Goal: Information Seeking & Learning: Get advice/opinions

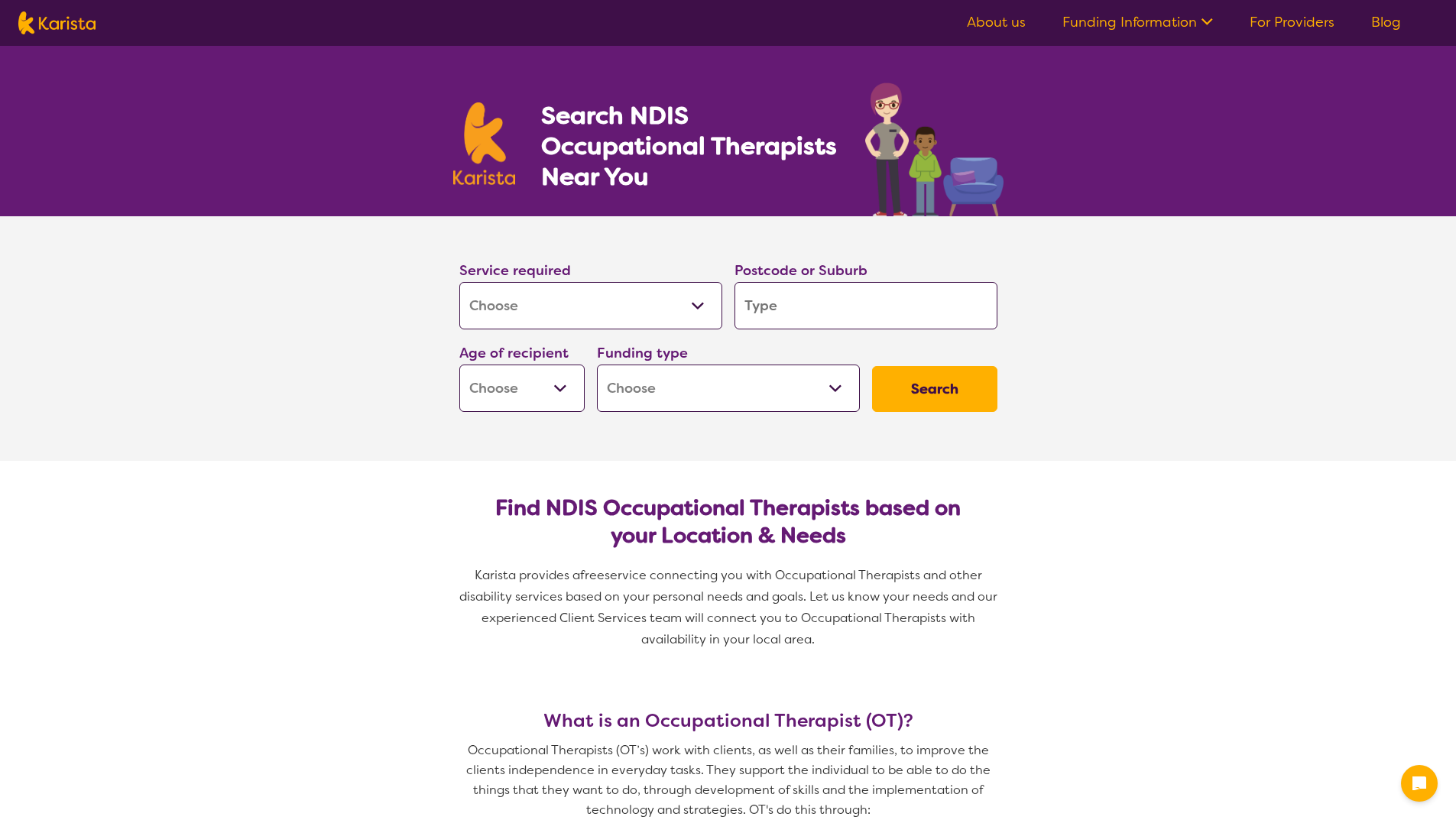
select select "[MEDICAL_DATA]"
click at [844, 293] on input "search" at bounding box center [866, 305] width 263 height 47
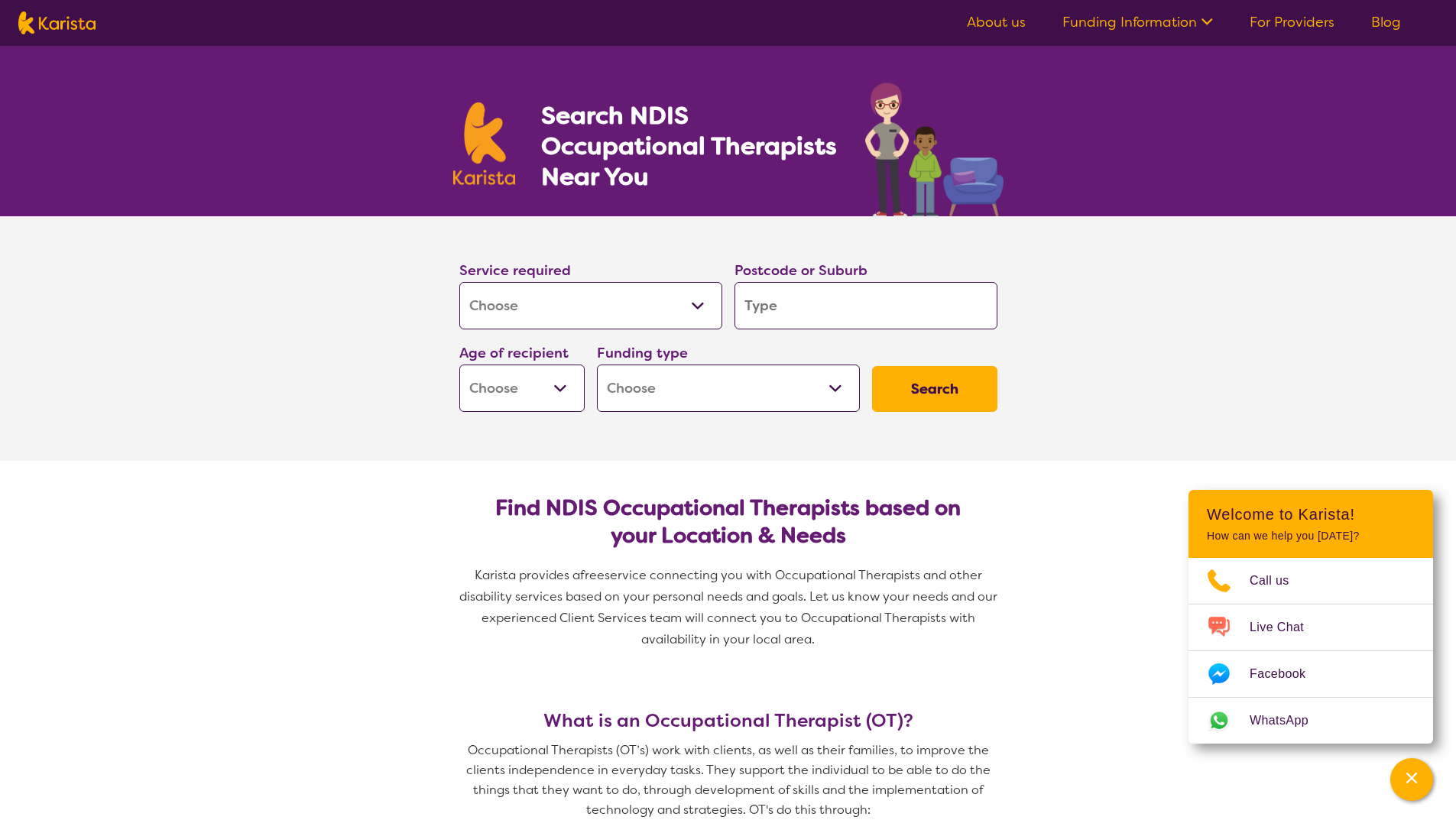
type input "s"
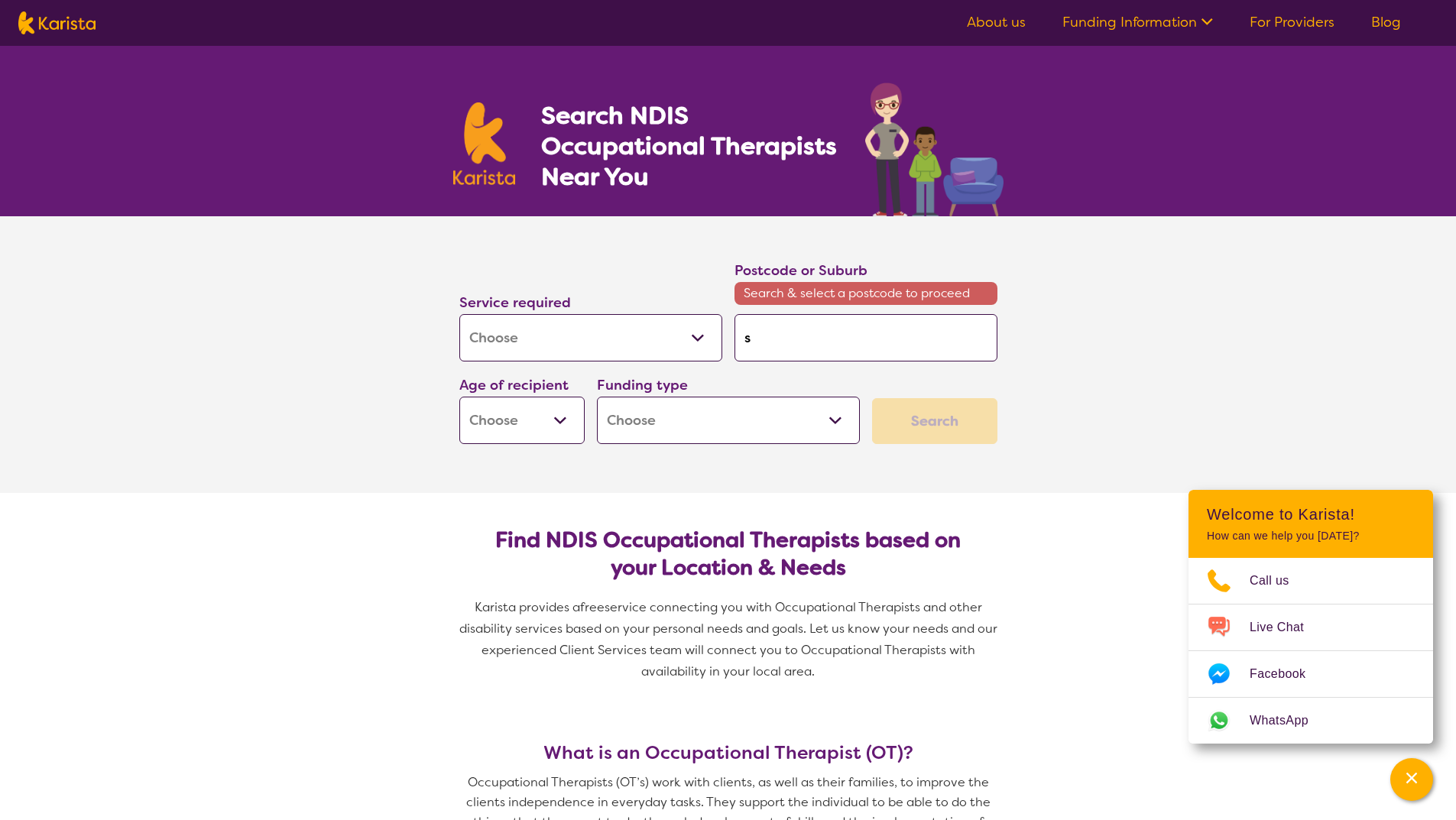
type input "se"
type input "sel"
type input "selb"
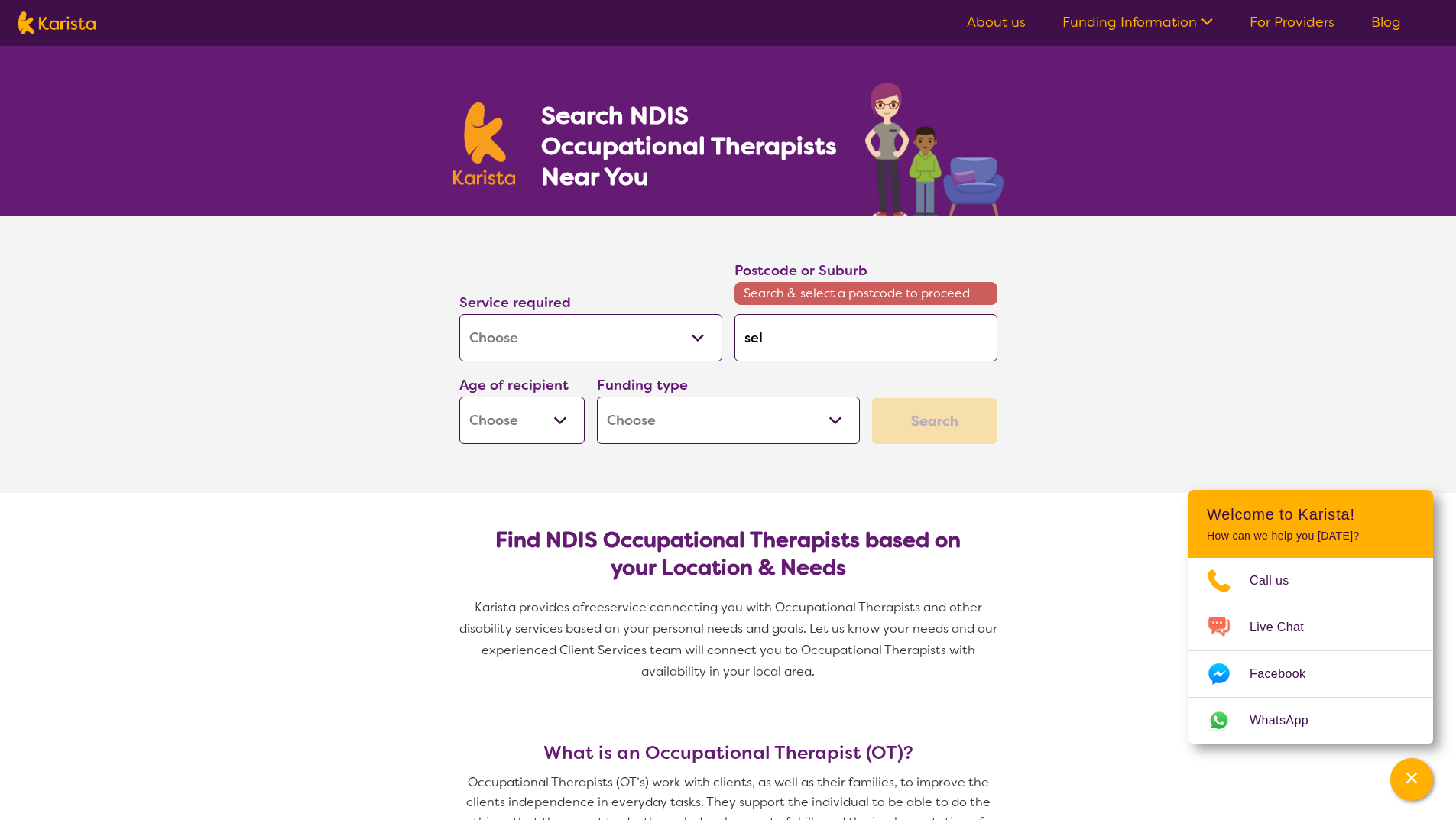
type input "selb"
type input "[PERSON_NAME]"
type input "selbyt"
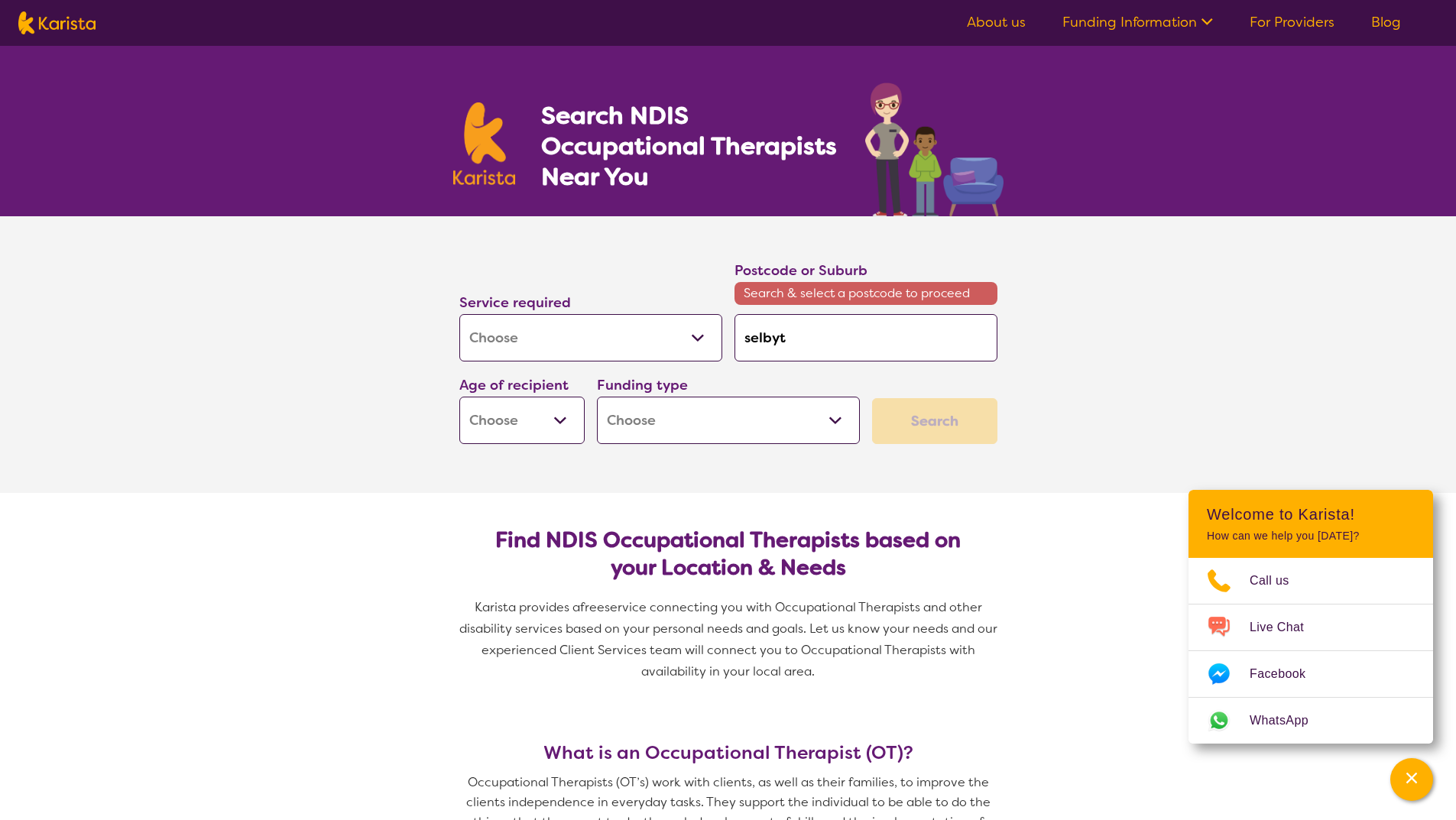
type input "[PERSON_NAME]"
click at [823, 378] on div "[PERSON_NAME] 3159" at bounding box center [865, 380] width 247 height 29
type input "3159"
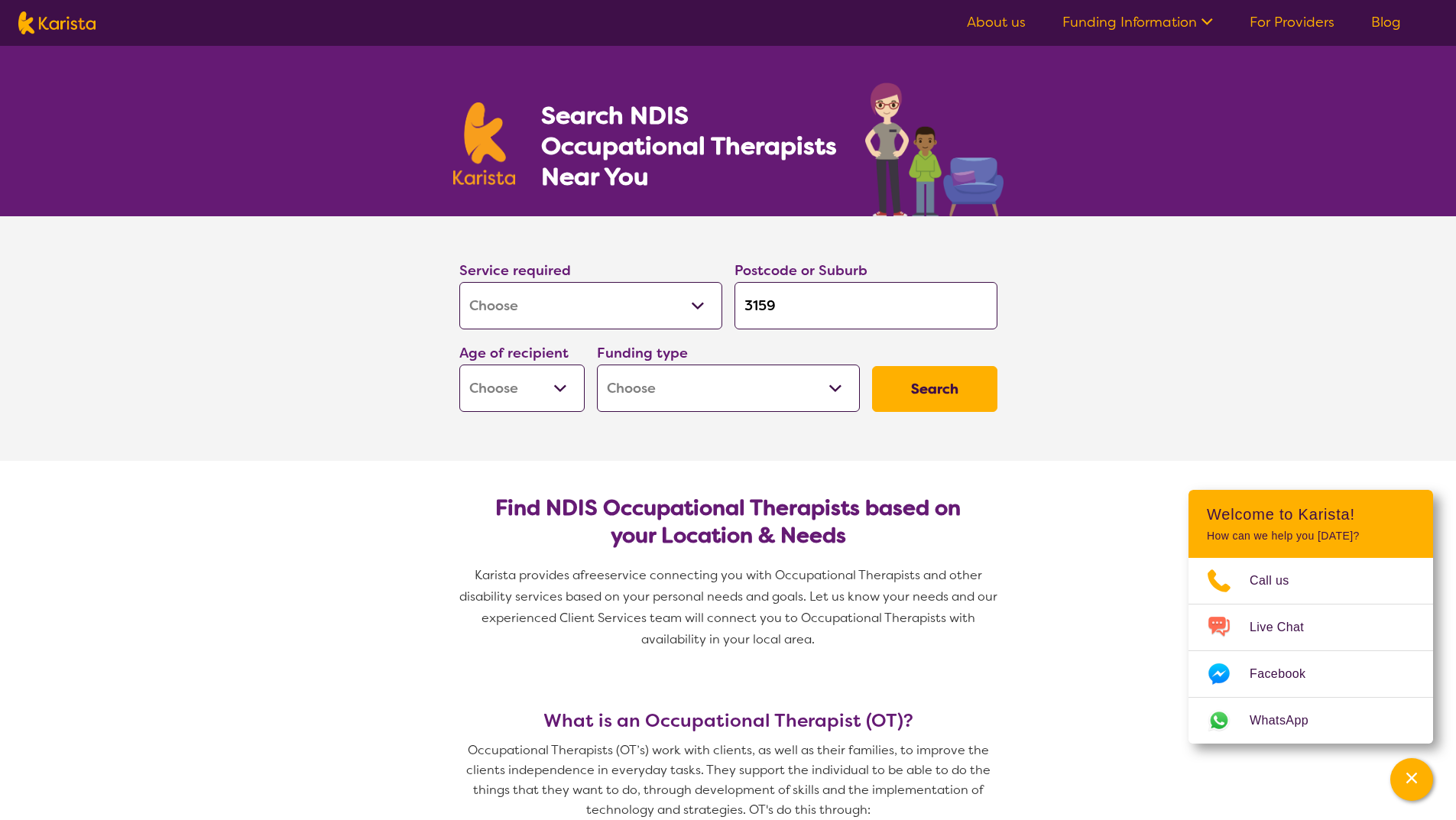
click at [524, 384] on select "Early Childhood - 0 to 9 Child - 10 to 11 Adolescent - 12 to 17 Adult - 18 to 6…" at bounding box center [522, 388] width 126 height 47
select select "AS"
click at [459, 365] on select "Early Childhood - 0 to 9 Child - 10 to 11 Adolescent - 12 to 17 Adult - 18 to 6…" at bounding box center [522, 388] width 126 height 47
select select "AS"
click at [941, 408] on button "Search" at bounding box center [935, 389] width 126 height 45
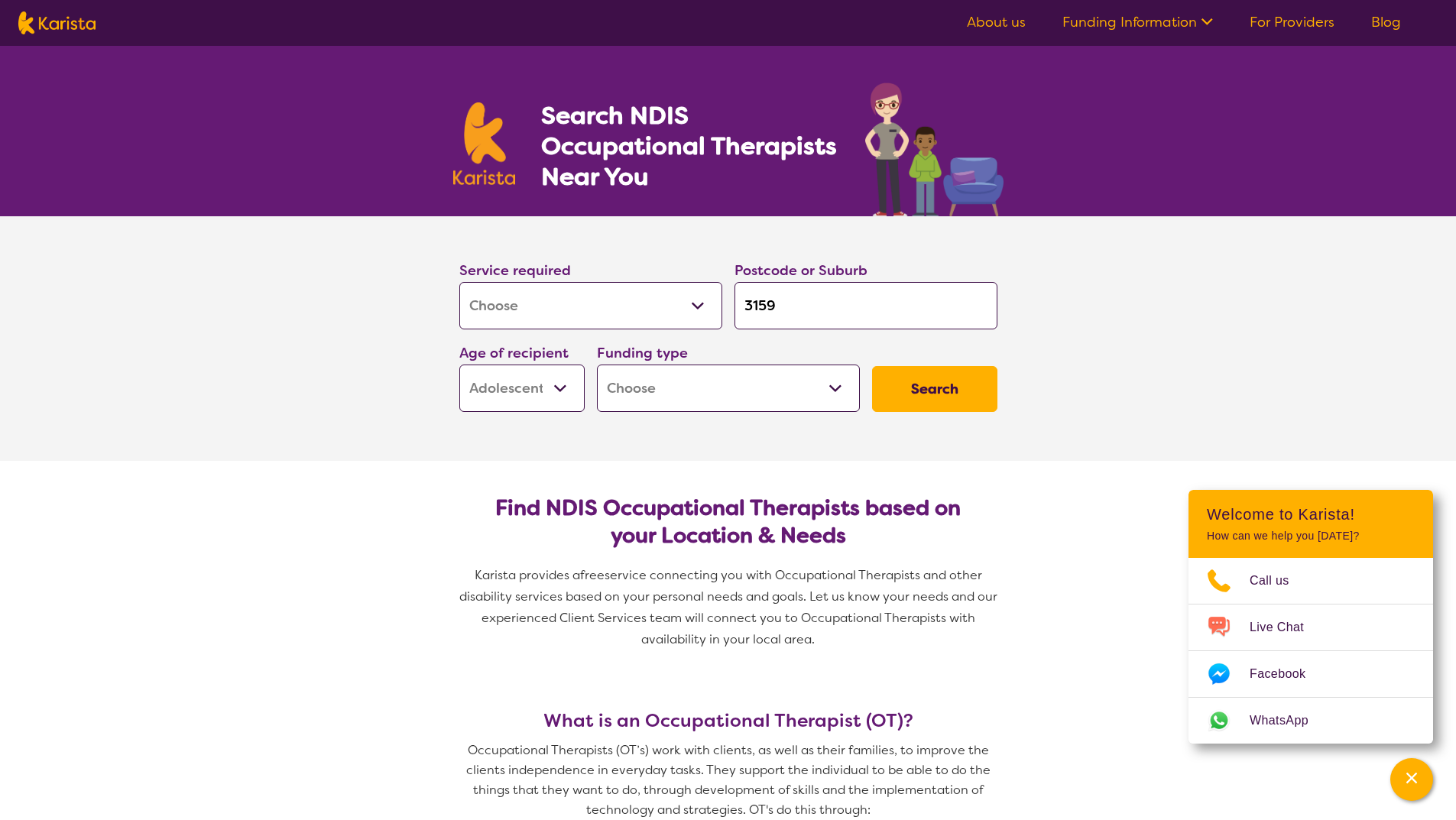
click at [757, 378] on select "Home Care Package (HCP) National Disability Insurance Scheme (NDIS) I don't know" at bounding box center [728, 388] width 263 height 47
select select "NDIS"
click at [597, 365] on select "Home Care Package (HCP) National Disability Insurance Scheme (NDIS) I don't know" at bounding box center [728, 388] width 263 height 47
select select "NDIS"
click at [783, 397] on select "Home Care Package (HCP) National Disability Insurance Scheme (NDIS) I don't know" at bounding box center [728, 388] width 263 height 47
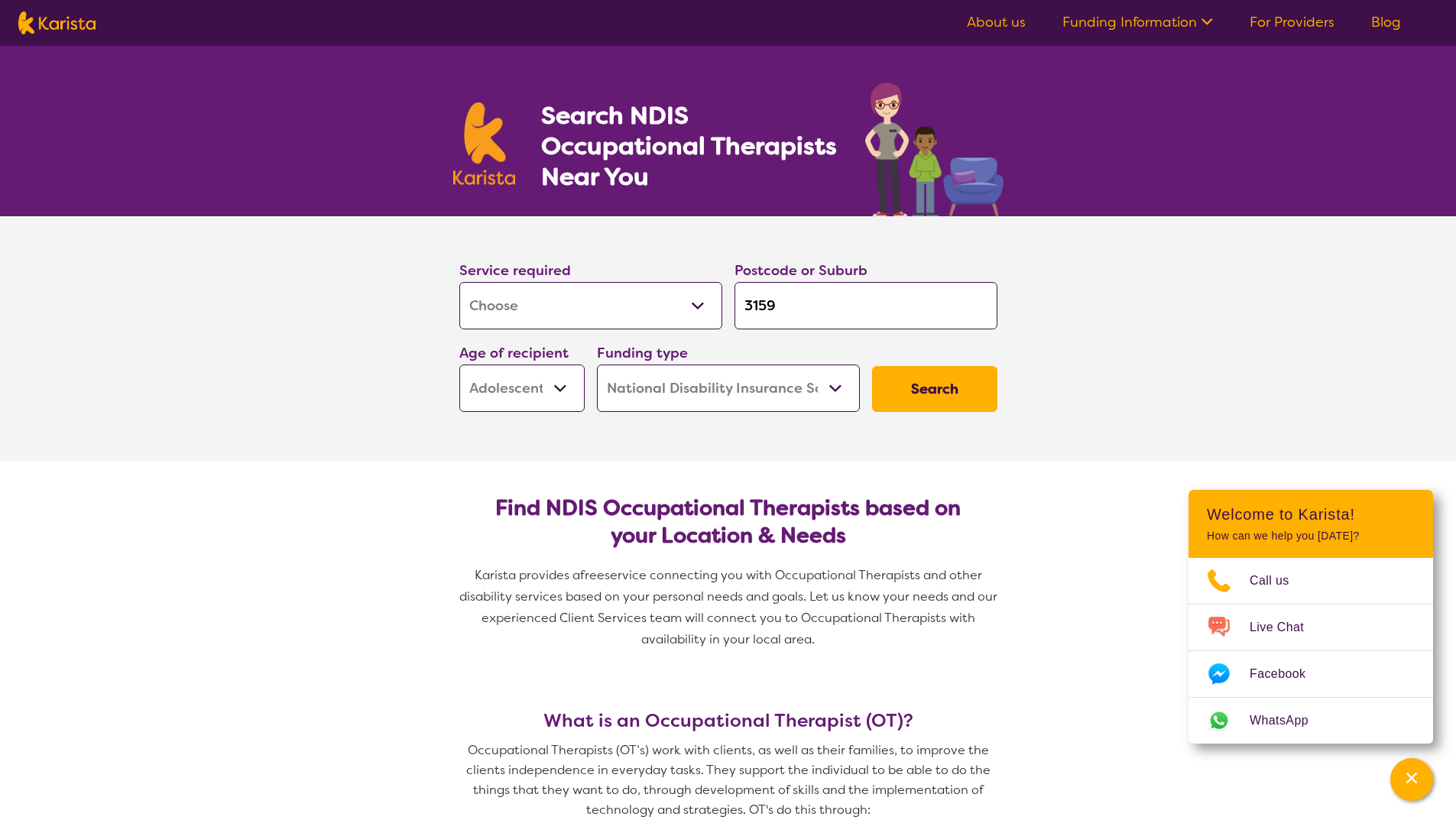
click at [597, 365] on select "Home Care Package (HCP) National Disability Insurance Scheme (NDIS) I don't know" at bounding box center [728, 388] width 263 height 47
click at [962, 389] on button "Search" at bounding box center [935, 389] width 126 height 45
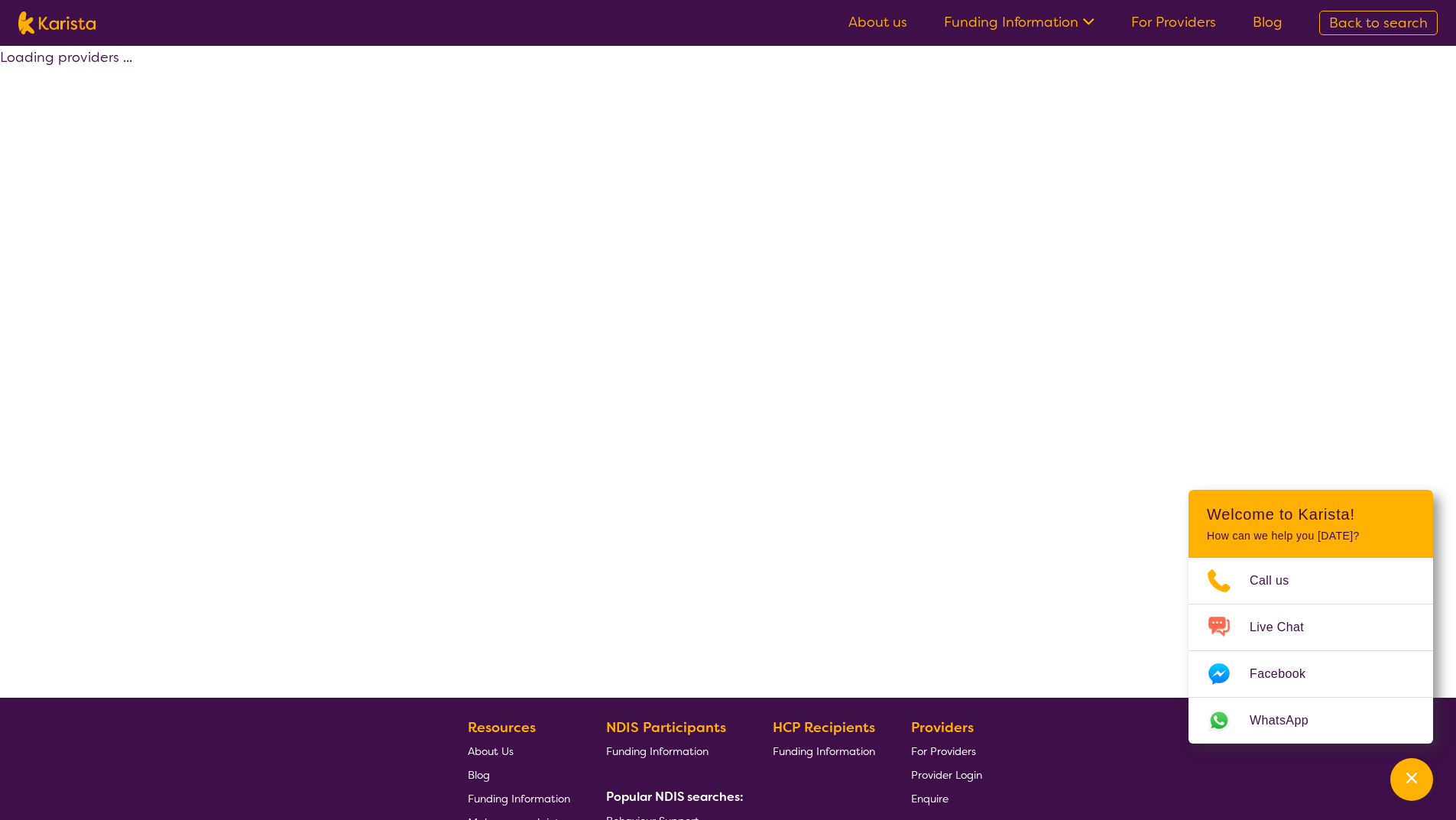
select select "by_score"
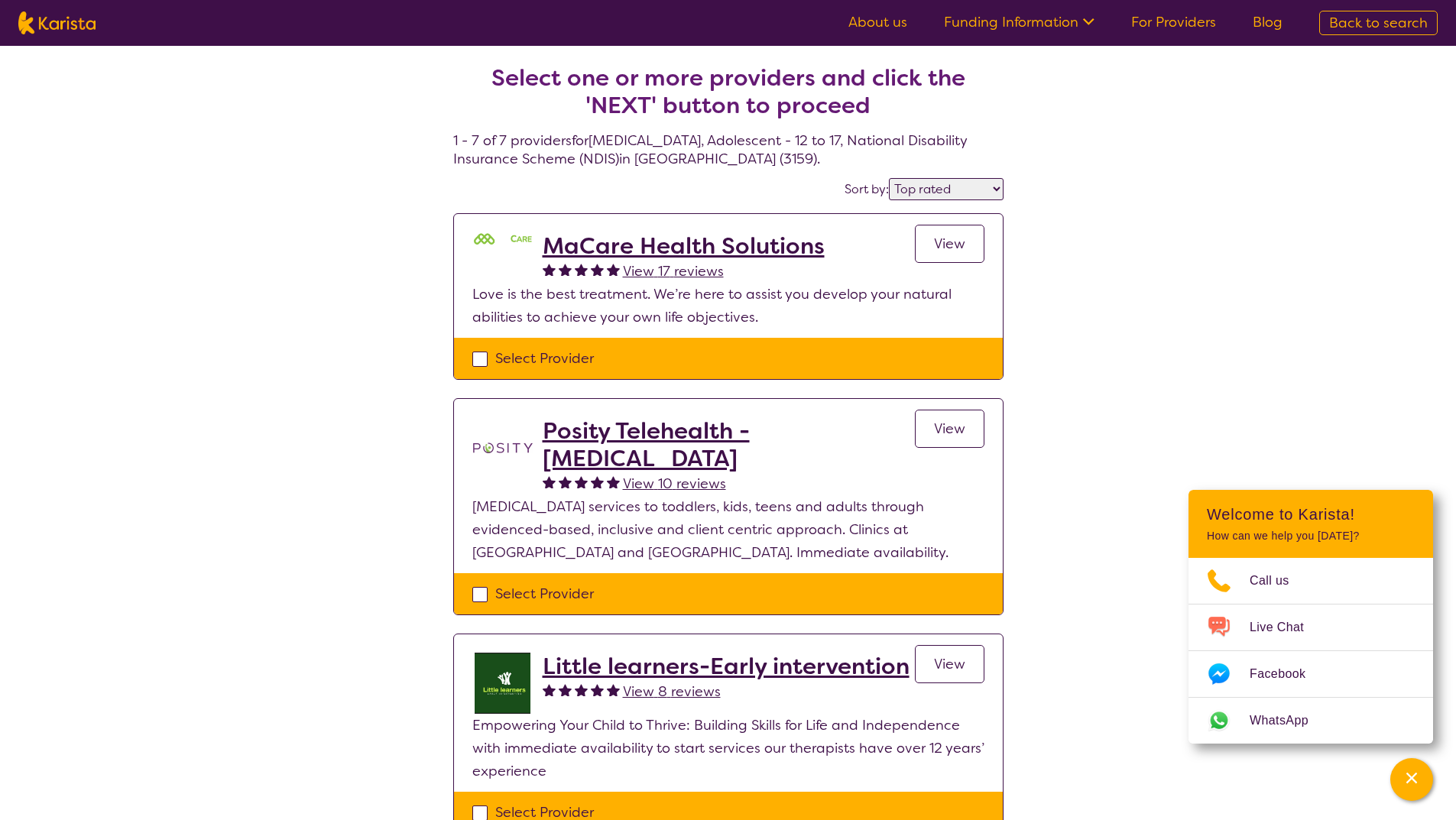
scroll to position [15, 0]
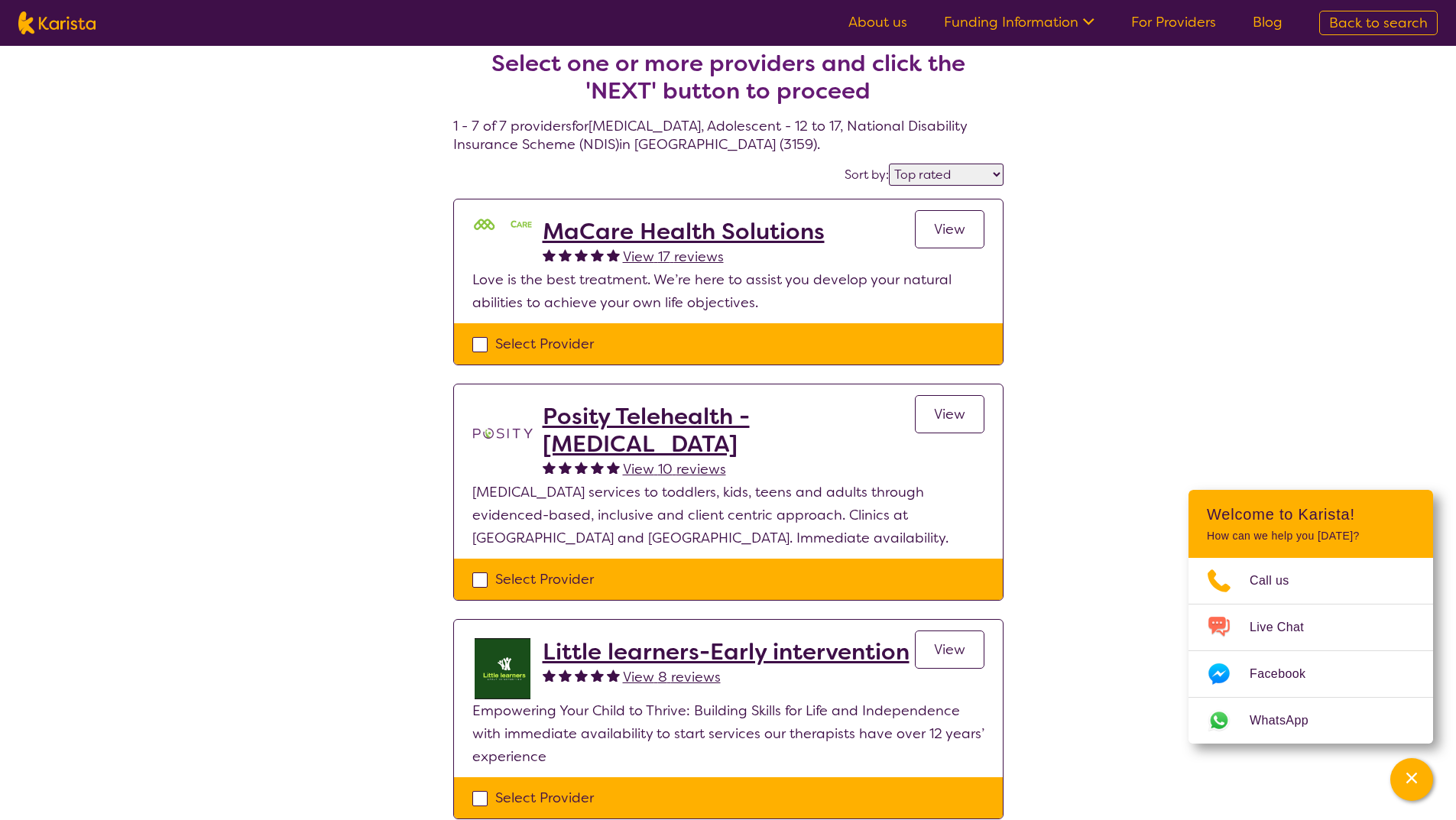
click at [735, 229] on h2 "MaCare Health Solutions" at bounding box center [683, 231] width 282 height 27
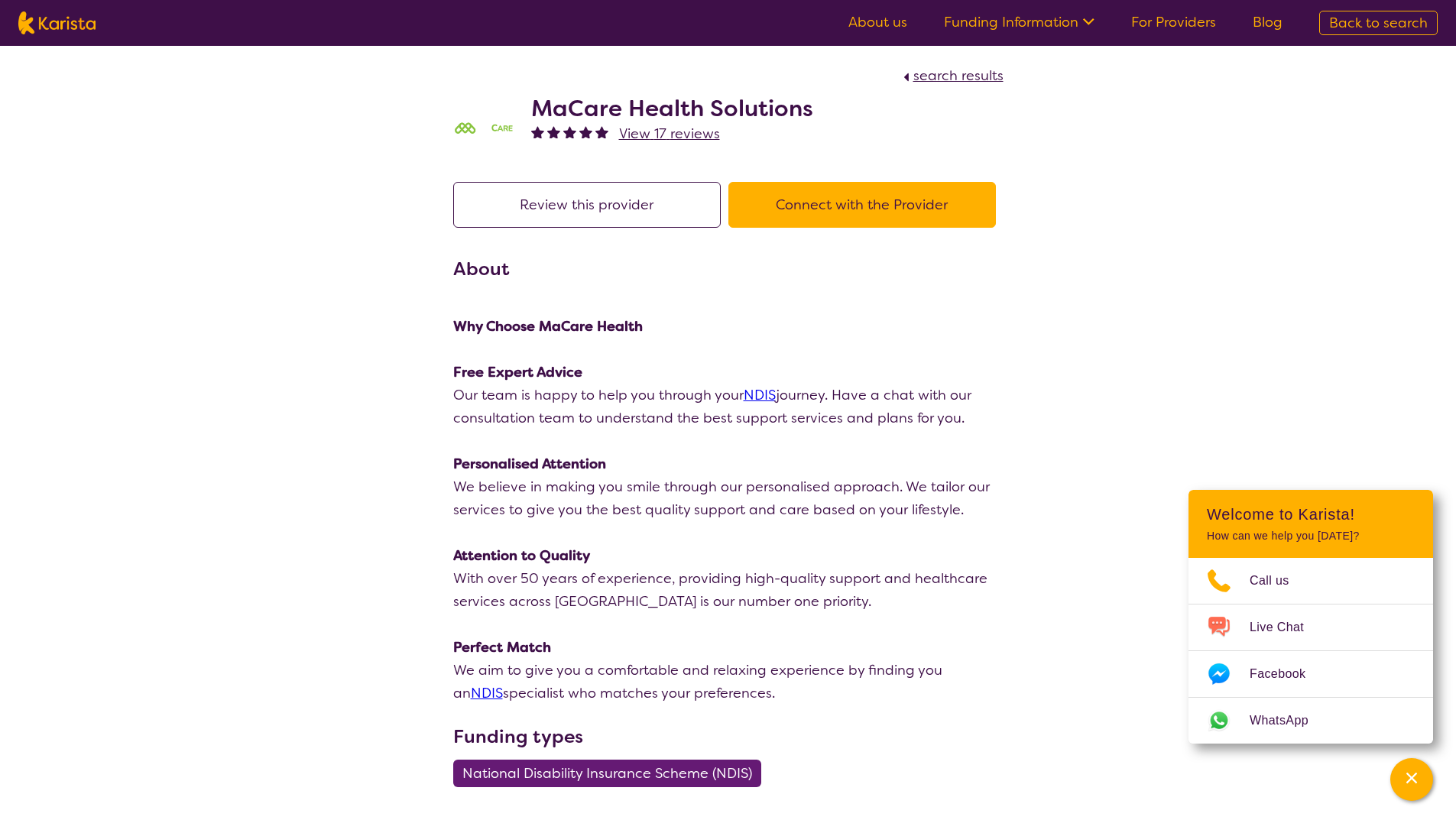
click at [623, 107] on h2 "MaCare Health Solutions" at bounding box center [671, 108] width 282 height 27
click at [914, 205] on button "Connect with the Provider" at bounding box center [862, 204] width 268 height 45
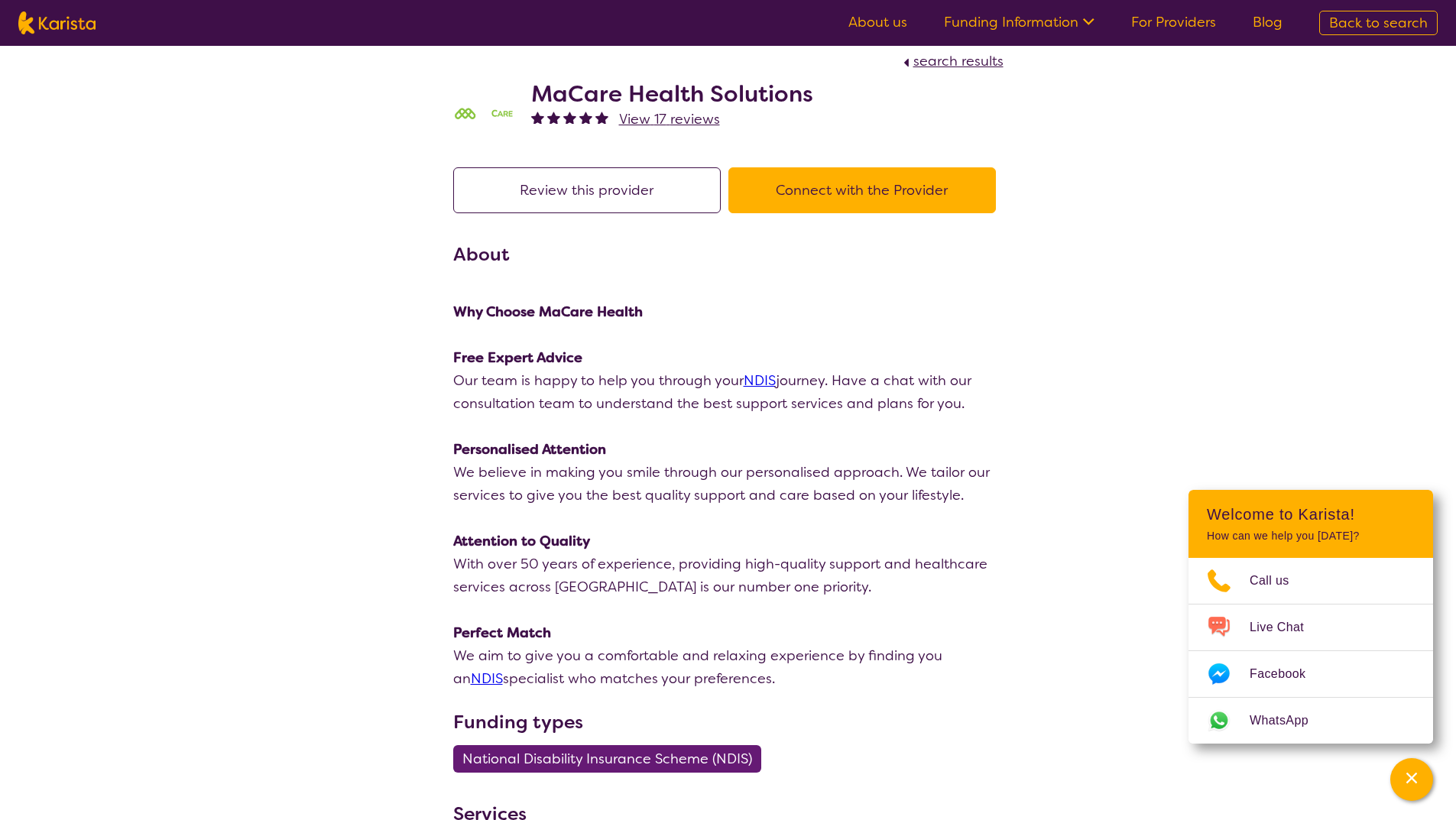
select select "by_score"
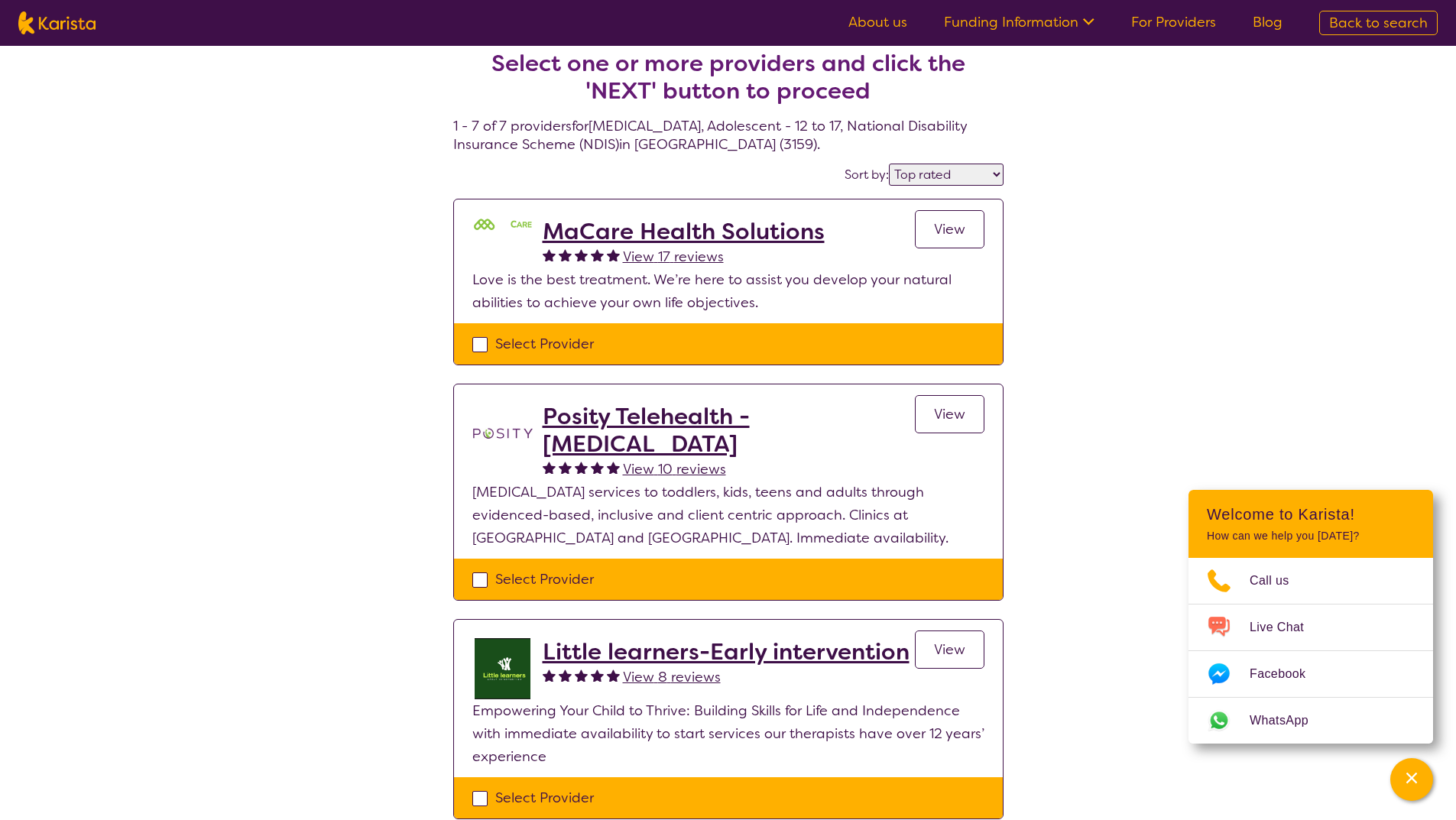
select select "[MEDICAL_DATA]"
select select "AS"
select select "NDIS"
select select "[MEDICAL_DATA]"
select select "AS"
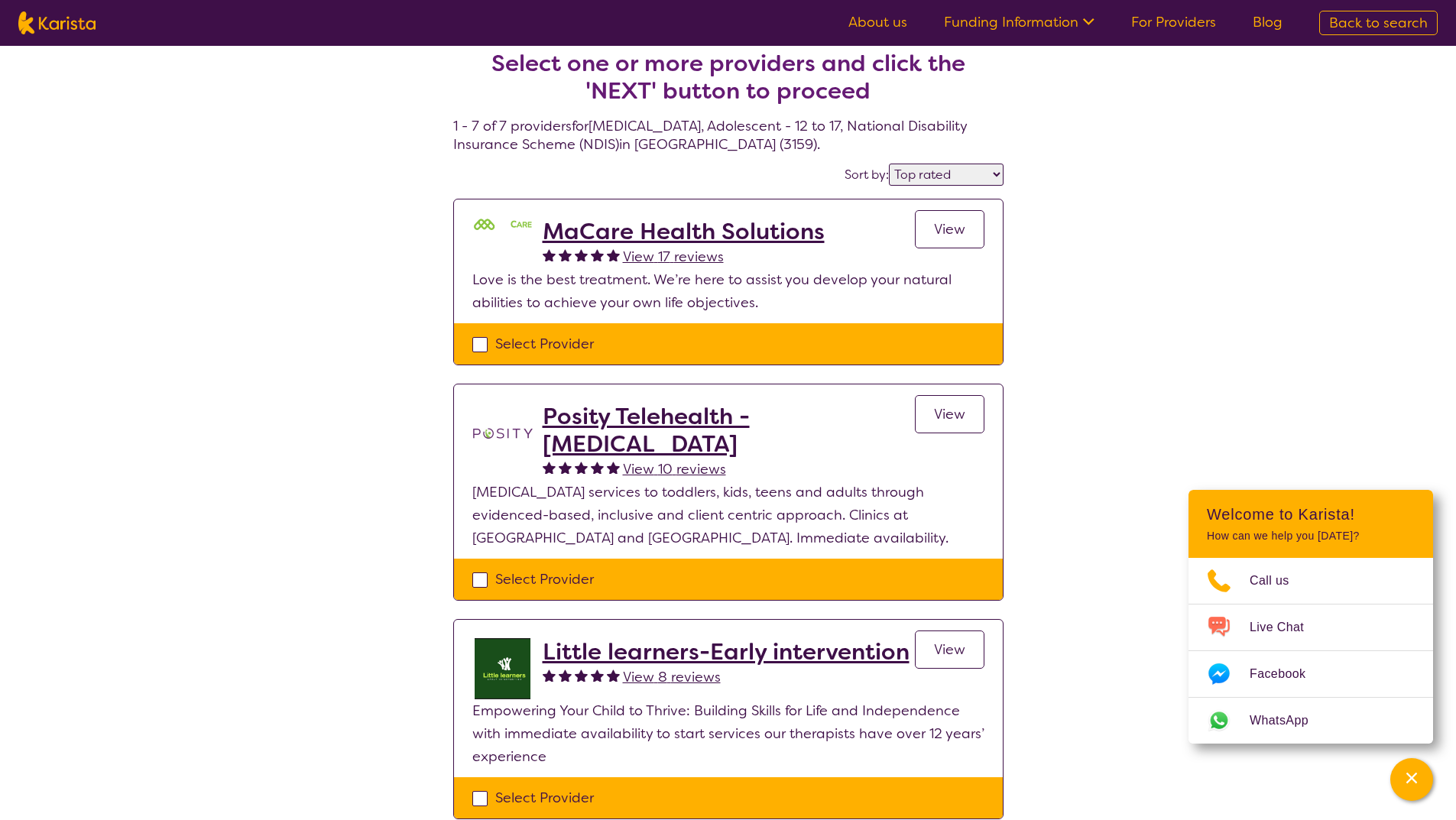
select select "NDIS"
